Goal: Information Seeking & Learning: Learn about a topic

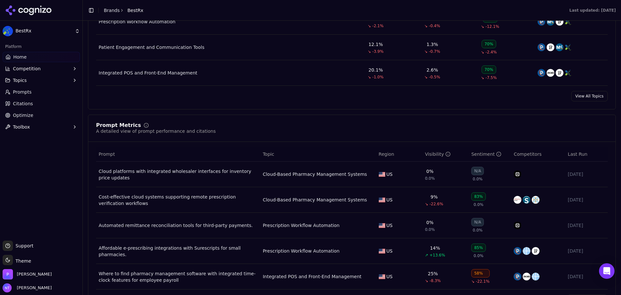
scroll to position [385, 0]
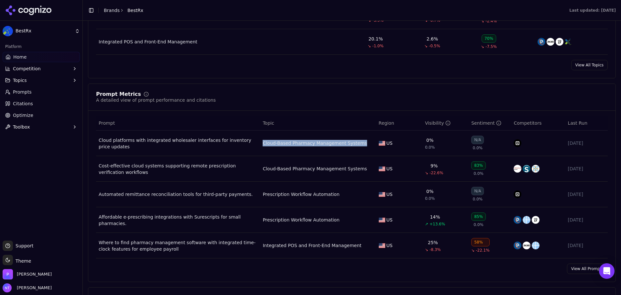
drag, startPoint x: 357, startPoint y: 150, endPoint x: 258, endPoint y: 143, distance: 98.9
click at [258, 143] on tr "Cloud platforms with integrated wholesaler interfaces for inventory price updat…" at bounding box center [352, 143] width 512 height 26
copy tr "Cloud-Based Pharmacy Management Systems"
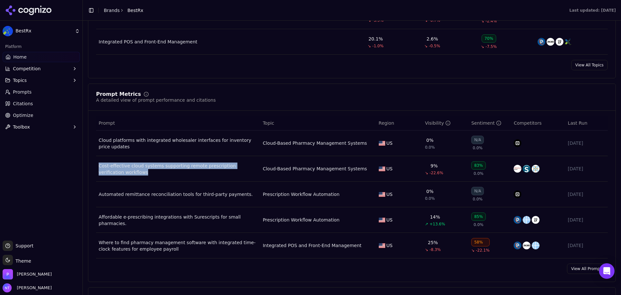
drag, startPoint x: 161, startPoint y: 178, endPoint x: 99, endPoint y: 169, distance: 62.2
click at [99, 169] on td "Cost-effective cloud systems supporting remote prescription verification workfl…" at bounding box center [178, 169] width 164 height 26
copy div "Cost-effective cloud systems supporting remote prescription verification workfl…"
click at [341, 172] on td "Cloud-Based Pharmacy Management Systems" at bounding box center [318, 169] width 116 height 26
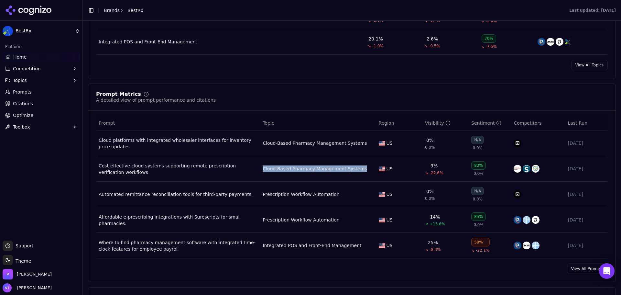
drag, startPoint x: 360, startPoint y: 178, endPoint x: 261, endPoint y: 170, distance: 98.7
click at [261, 170] on td "Cloud-Based Pharmacy Management Systems" at bounding box center [318, 169] width 116 height 26
copy div "Cloud-Based Pharmacy Management Systems"
